Goal: Task Accomplishment & Management: Use online tool/utility

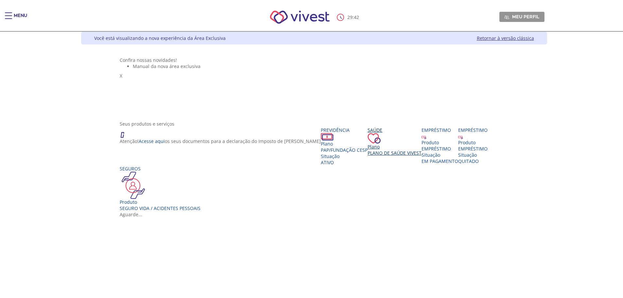
click at [367, 156] on span "Plano de Saúde VIVEST" at bounding box center [394, 153] width 54 height 6
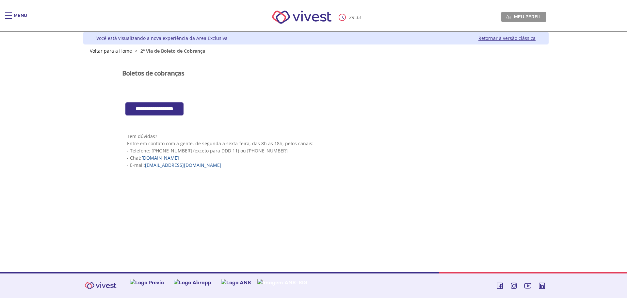
click at [160, 111] on input "**********" at bounding box center [154, 108] width 58 height 13
click at [501, 40] on link "Retornar à versão clássica" at bounding box center [507, 38] width 57 height 6
